Goal: Information Seeking & Learning: Check status

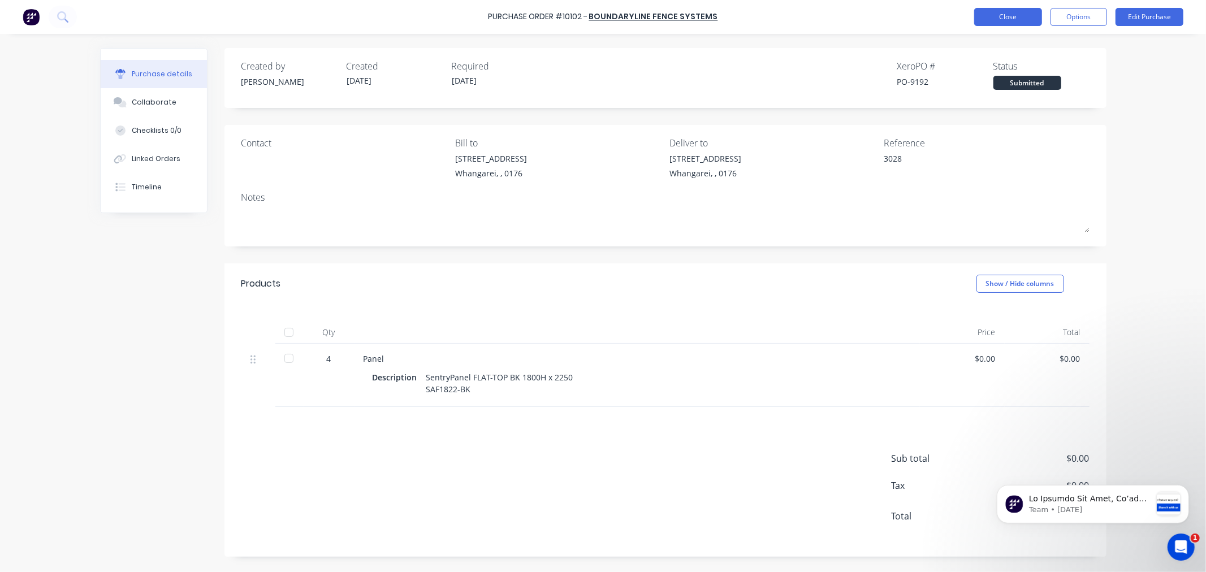
click at [1015, 16] on button "Close" at bounding box center [1008, 17] width 68 height 18
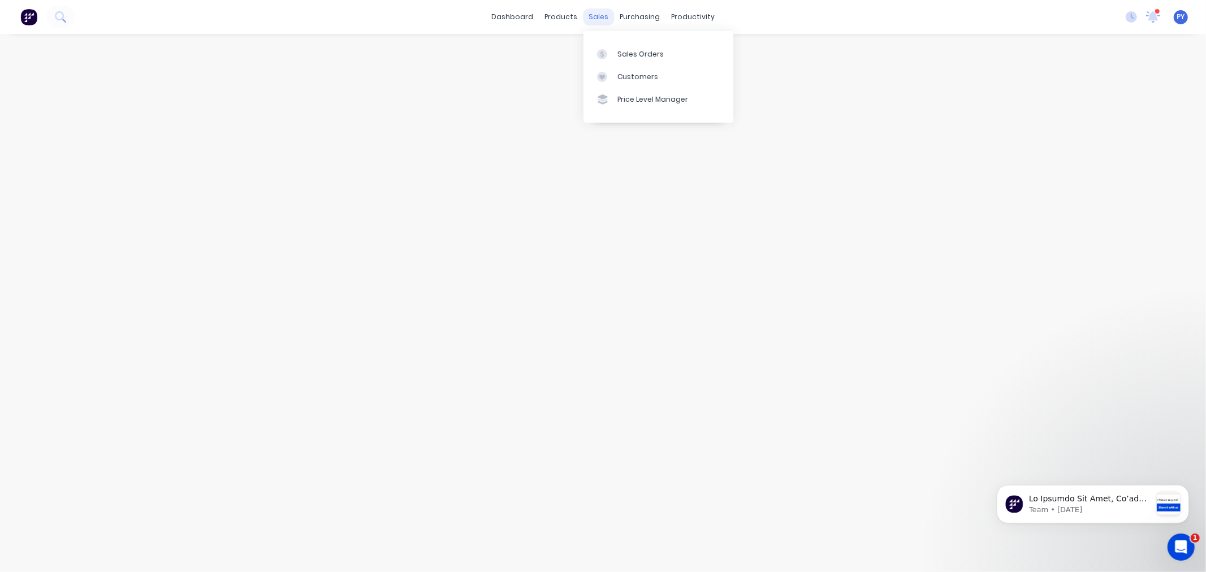
click at [594, 19] on div "sales" at bounding box center [598, 16] width 31 height 17
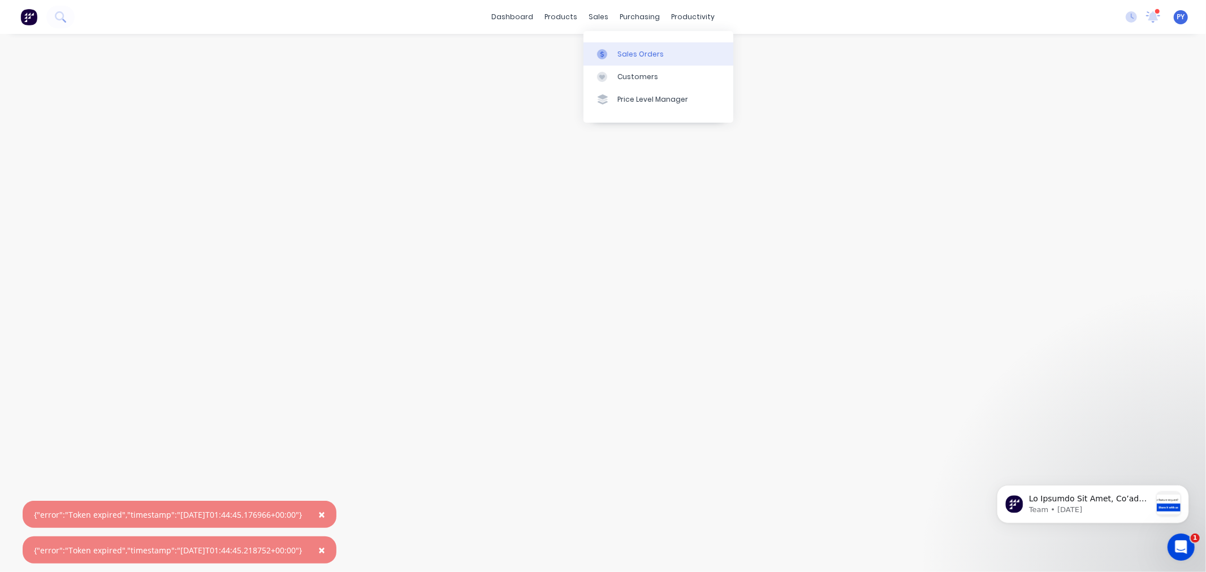
click at [631, 53] on div "Sales Orders" at bounding box center [640, 54] width 46 height 10
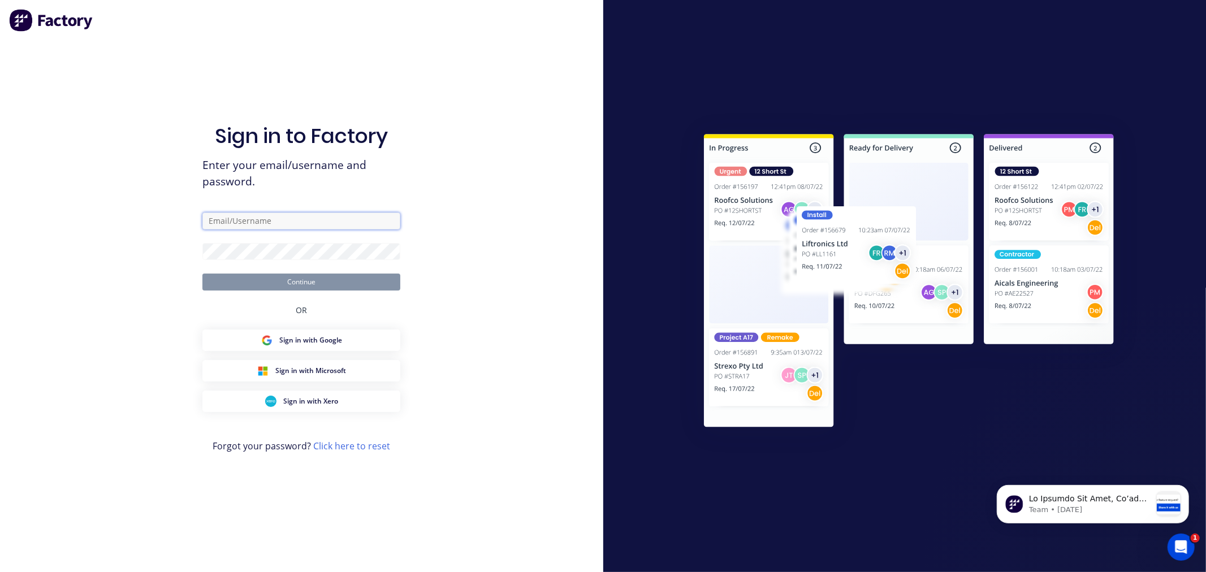
type input "[PERSON_NAME][EMAIL_ADDRESS][PERSON_NAME][DOMAIN_NAME]"
click at [294, 284] on button "Continue" at bounding box center [301, 282] width 198 height 17
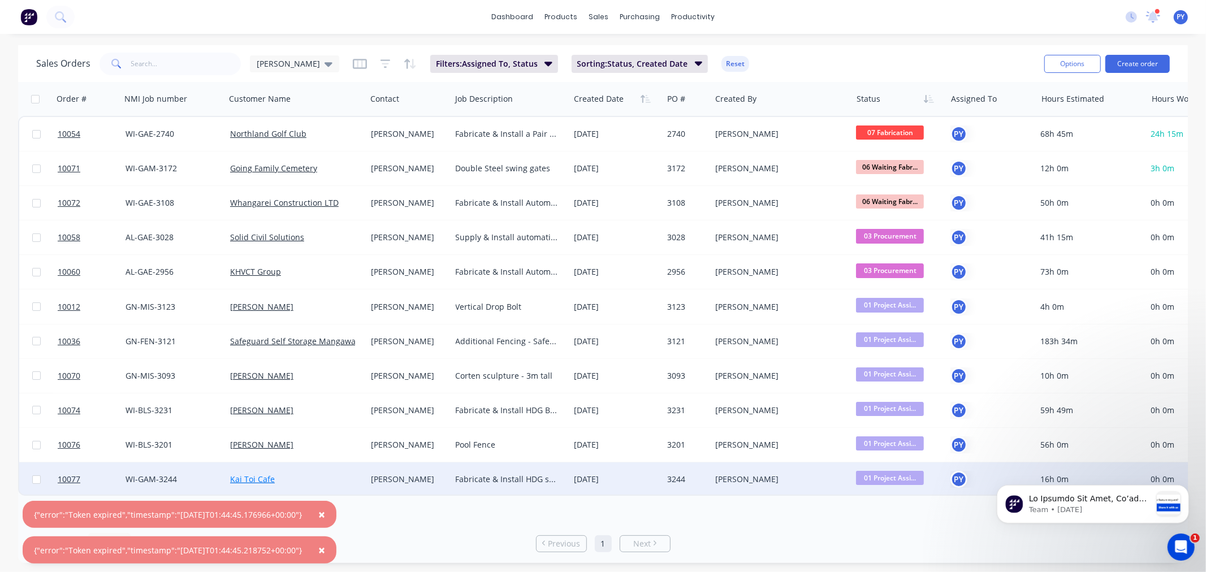
click at [247, 478] on link "Kai Toi Cafe" at bounding box center [252, 479] width 45 height 11
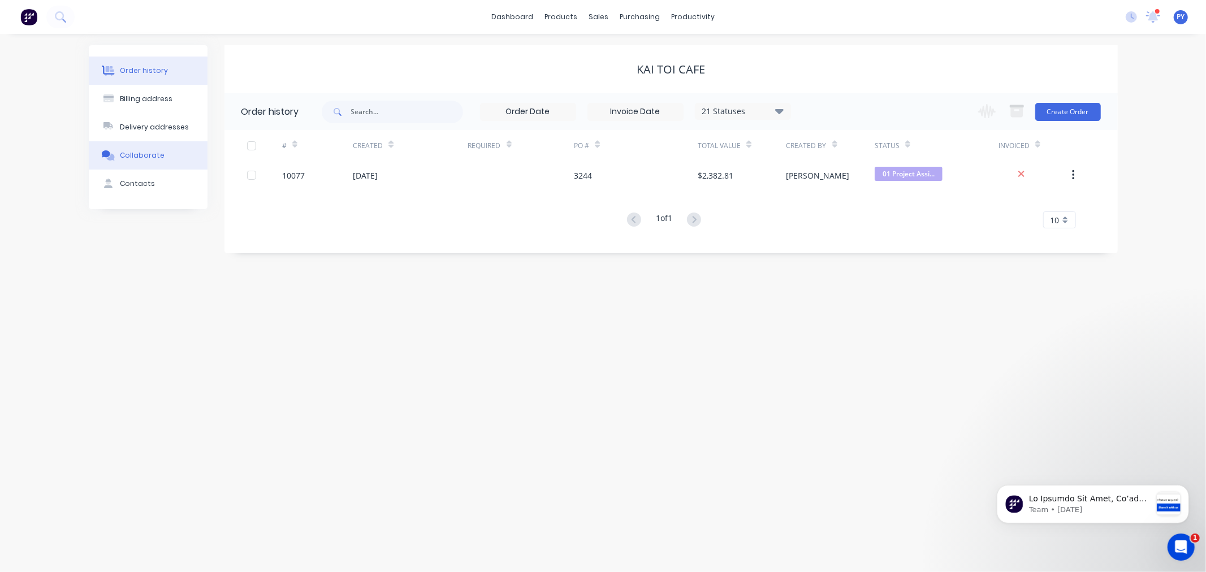
click at [145, 158] on div "Collaborate" at bounding box center [142, 155] width 45 height 10
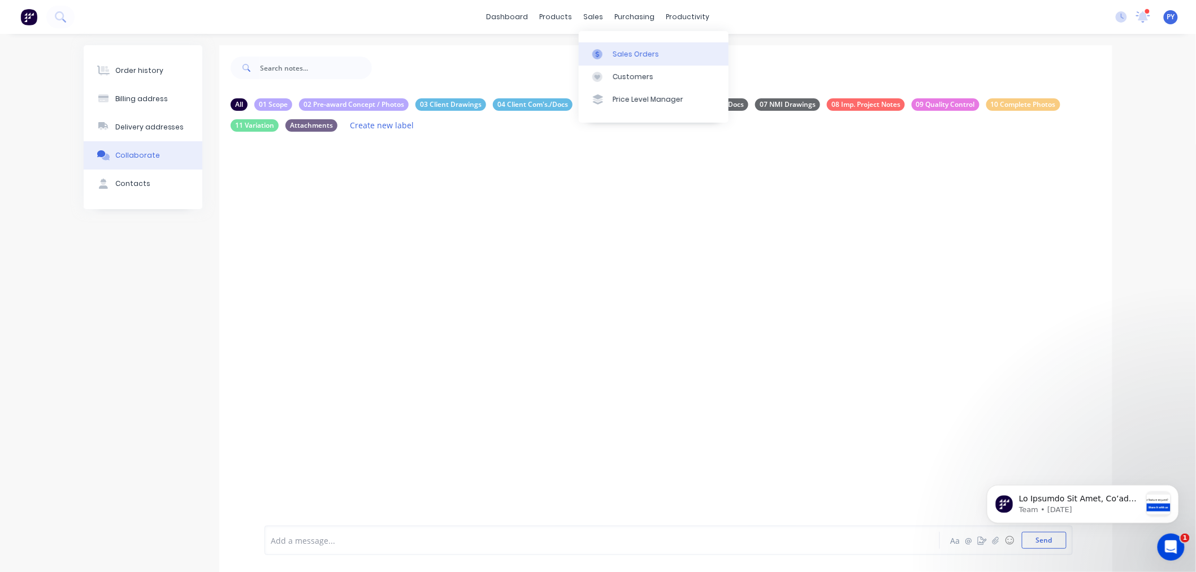
click at [608, 49] on div at bounding box center [601, 54] width 17 height 10
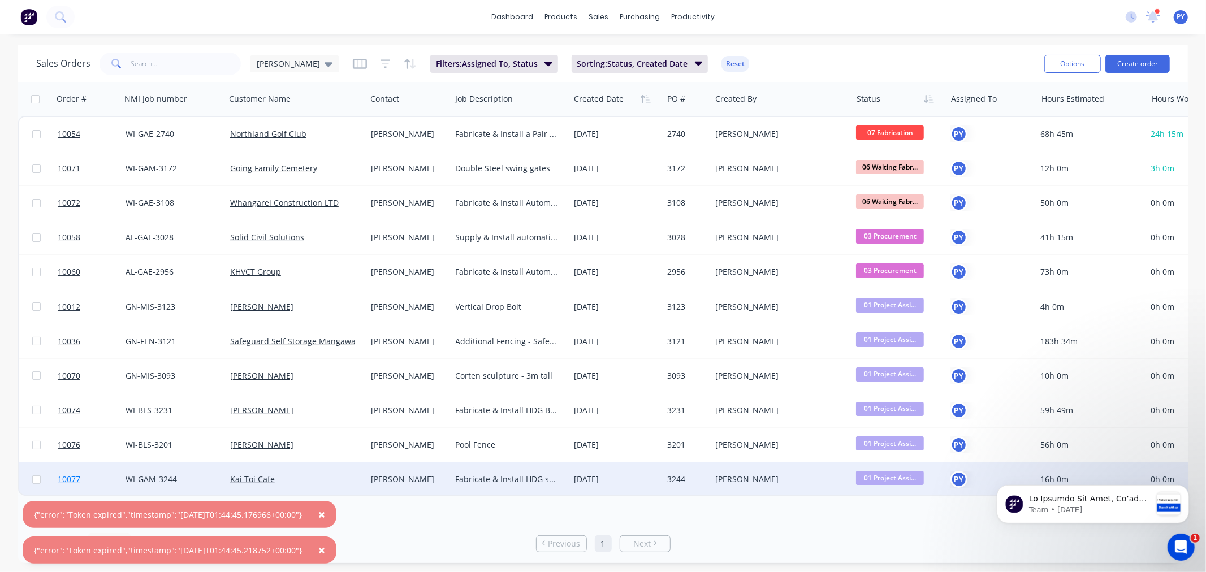
click at [63, 482] on span "10077" at bounding box center [69, 479] width 23 height 11
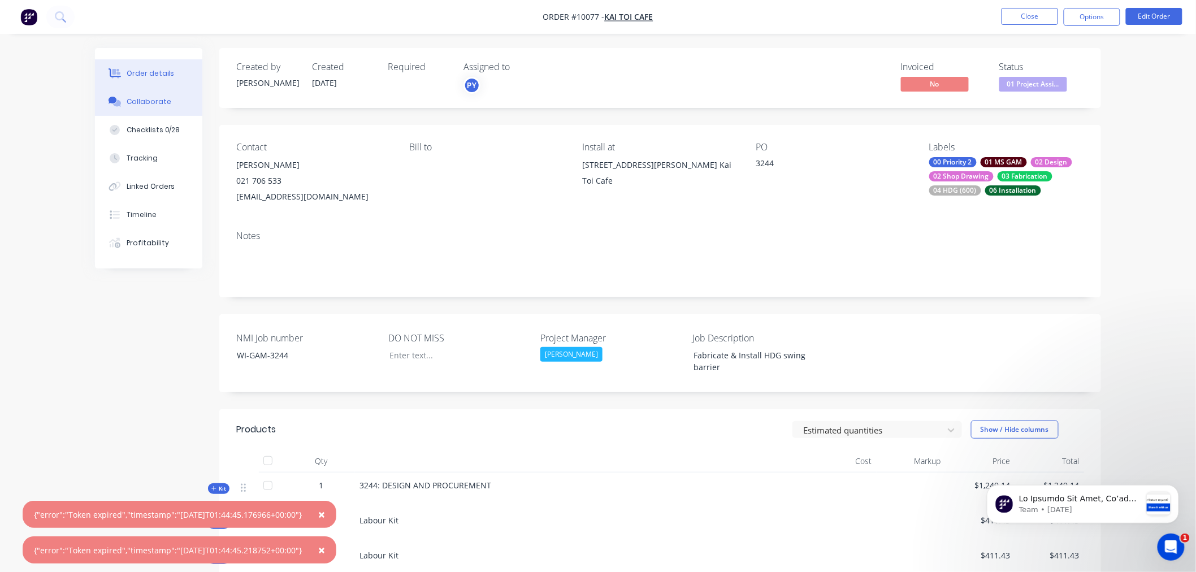
click at [147, 100] on div "Collaborate" at bounding box center [149, 102] width 45 height 10
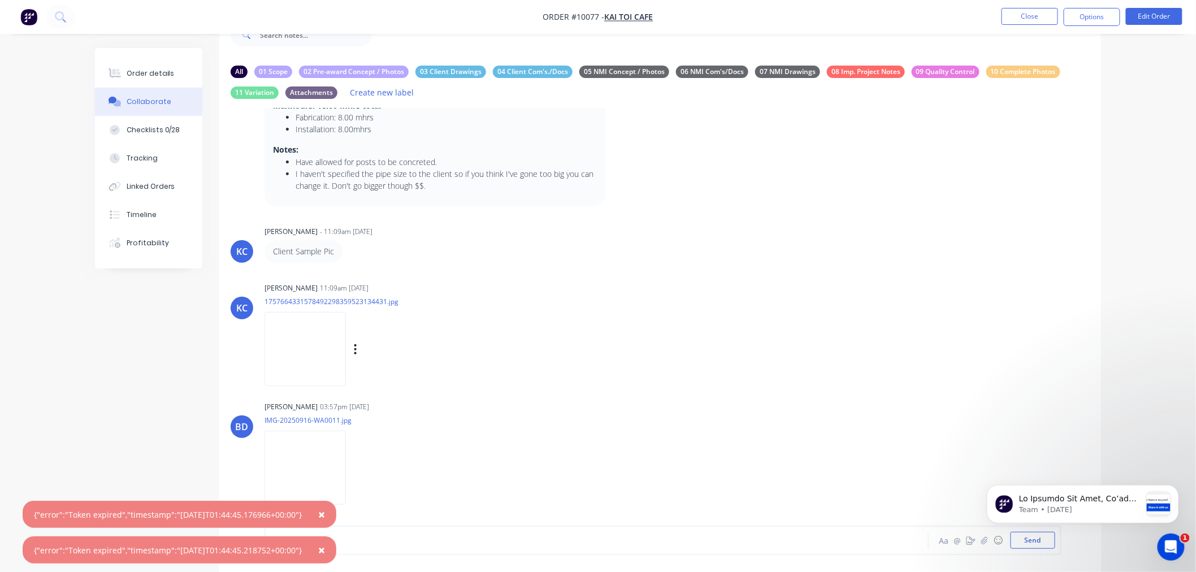
scroll to position [36, 0]
click at [344, 465] on img at bounding box center [305, 467] width 81 height 74
click at [139, 71] on div "Order details" at bounding box center [151, 73] width 48 height 10
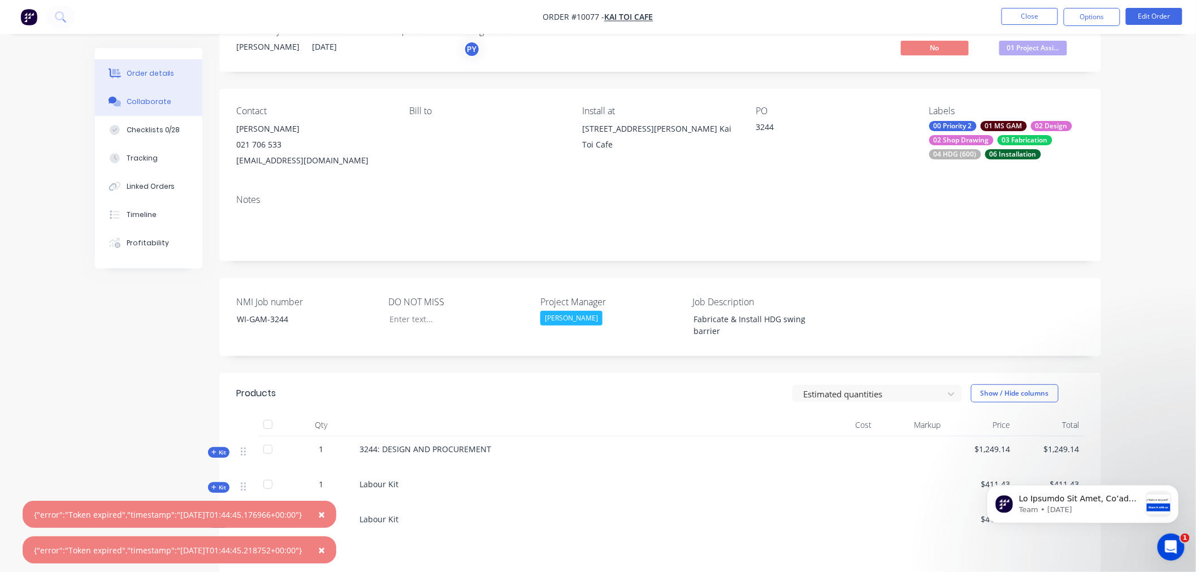
click at [145, 103] on div "Collaborate" at bounding box center [149, 102] width 45 height 10
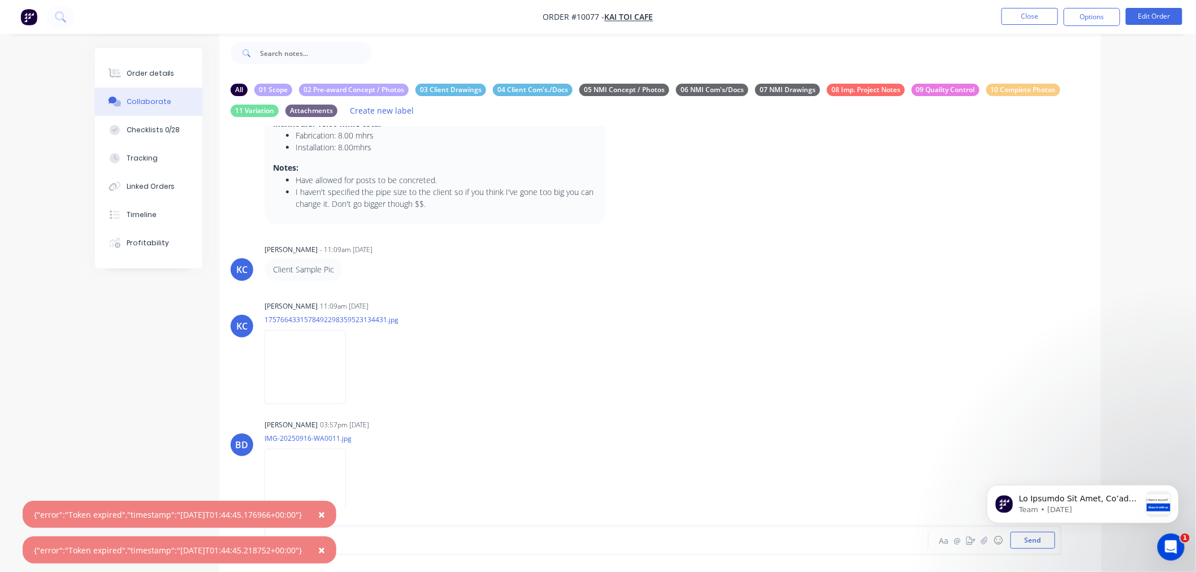
scroll to position [36, 0]
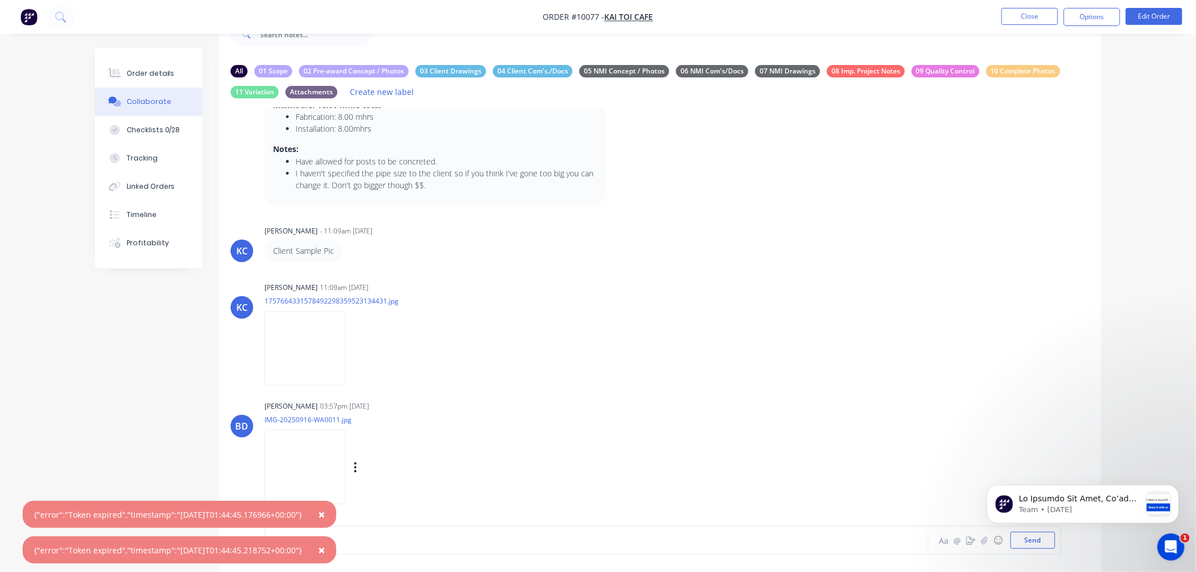
click at [346, 468] on img at bounding box center [305, 467] width 81 height 74
